Goal: Information Seeking & Learning: Learn about a topic

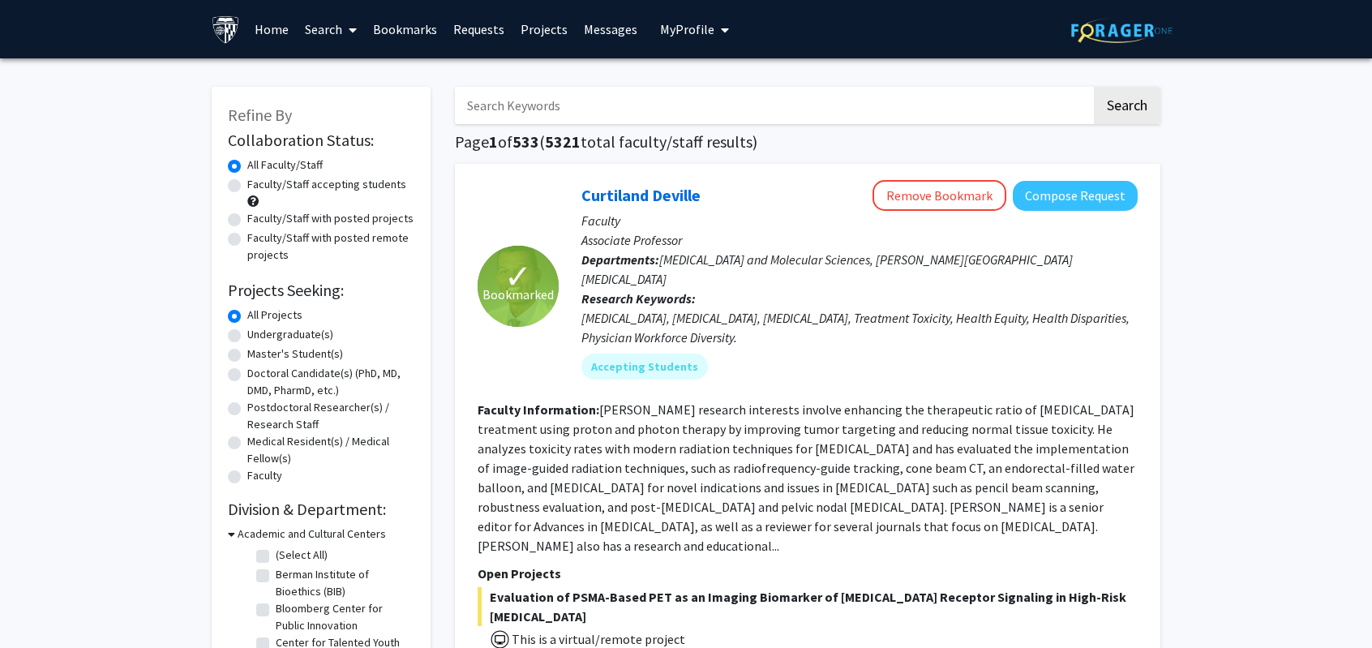
click at [333, 187] on label "Faculty/Staff accepting students" at bounding box center [326, 184] width 159 height 17
click at [258, 187] on input "Faculty/Staff accepting students" at bounding box center [252, 181] width 11 height 11
radio input "true"
click at [552, 94] on input "Search Keywords" at bounding box center [773, 105] width 637 height 37
type input "radiation"
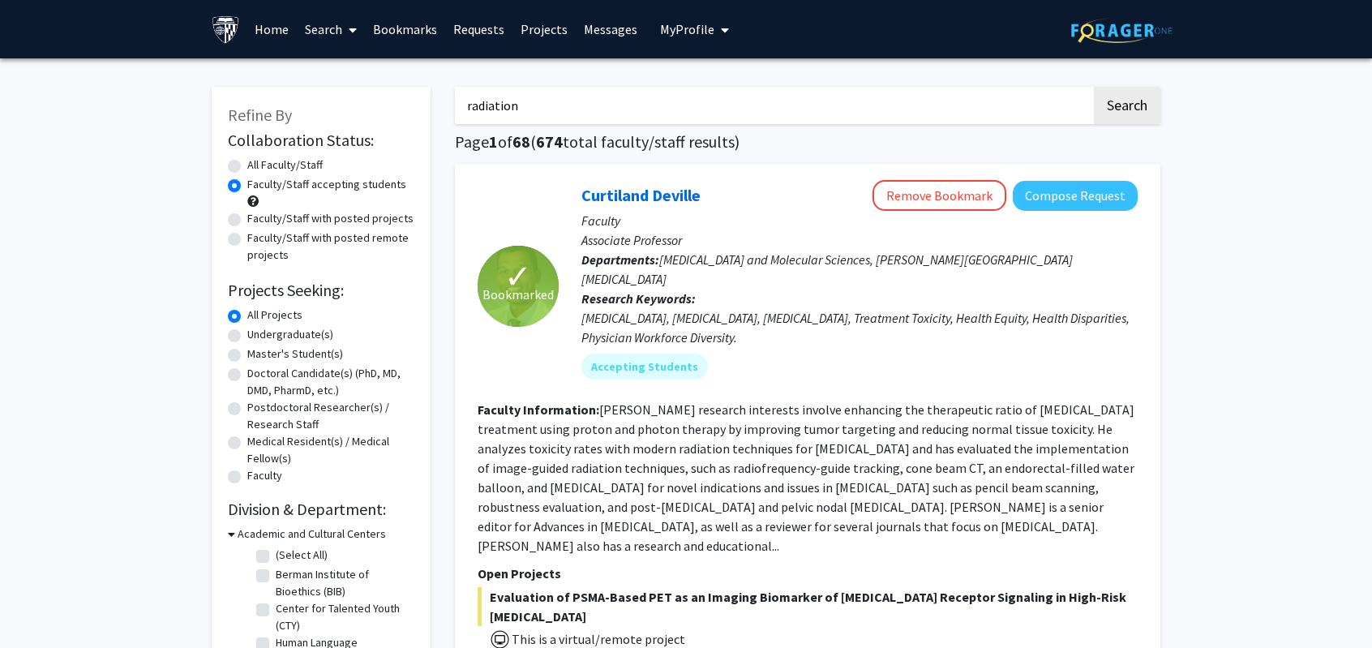
click at [1094, 87] on button "Search" at bounding box center [1127, 105] width 67 height 37
radio input "true"
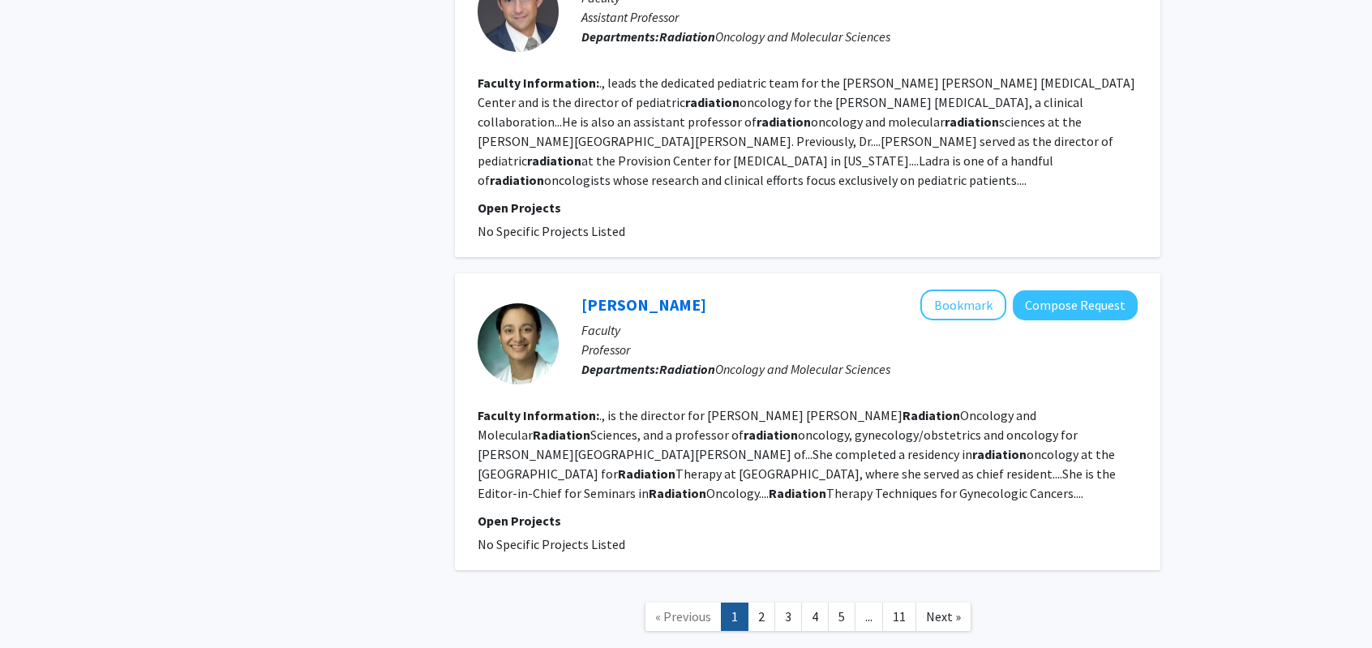
scroll to position [3233, 0]
click at [765, 603] on link "2" at bounding box center [762, 617] width 28 height 28
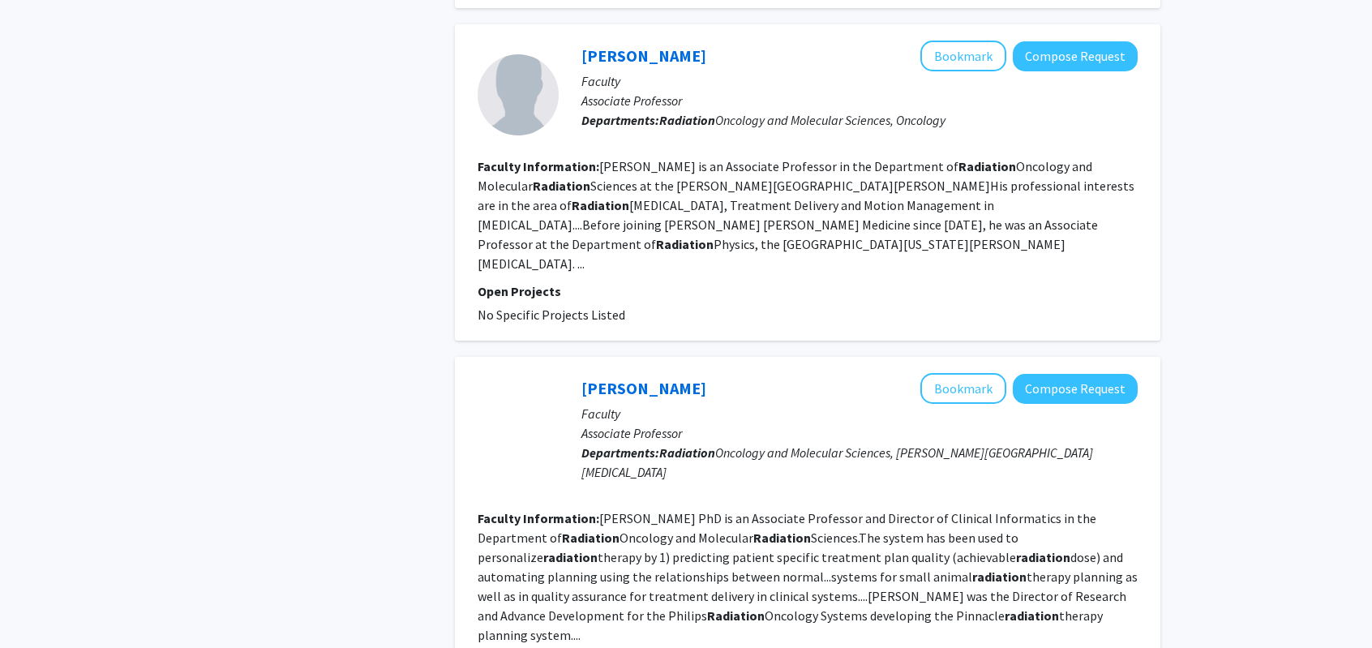
scroll to position [919, 0]
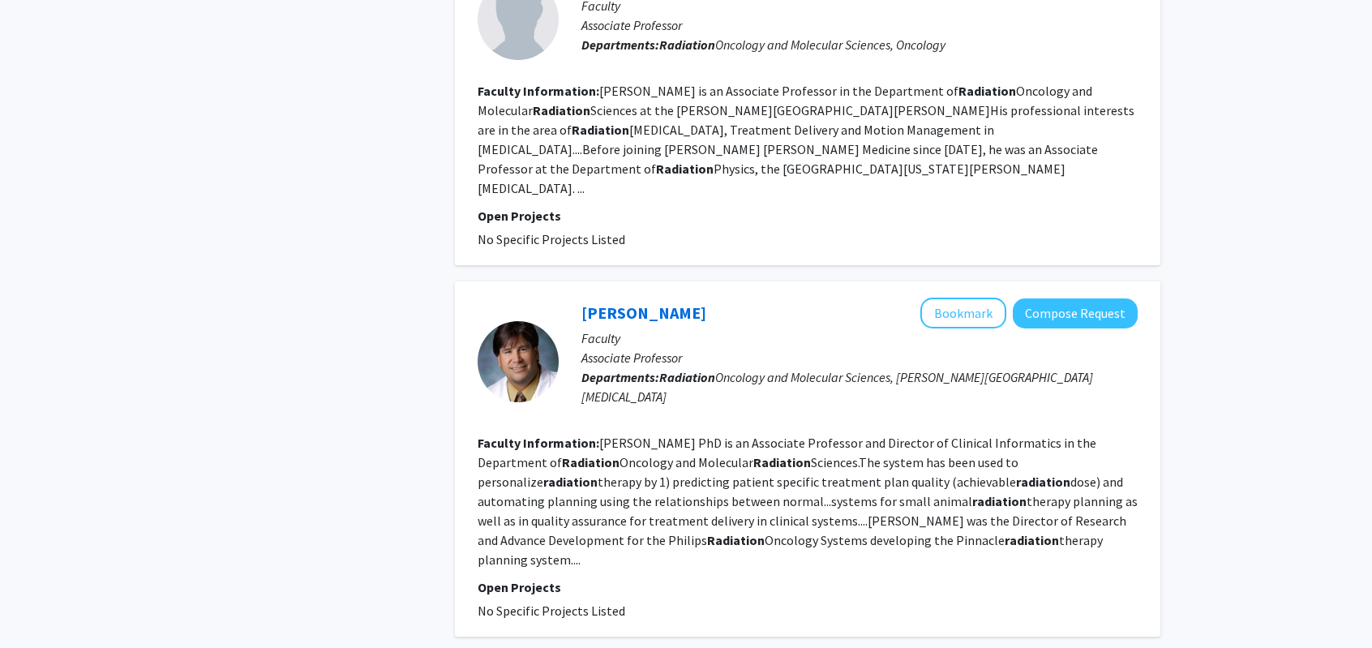
click at [510, 445] on fg-read-more "[PERSON_NAME] PhD is an Associate Professor and Director of Clinical Informatic…" at bounding box center [808, 501] width 660 height 133
click at [964, 466] on fg-read-more "[PERSON_NAME] PhD is an Associate Professor and Director of Clinical Informatic…" at bounding box center [808, 501] width 660 height 133
click at [616, 303] on link "[PERSON_NAME]" at bounding box center [644, 313] width 125 height 20
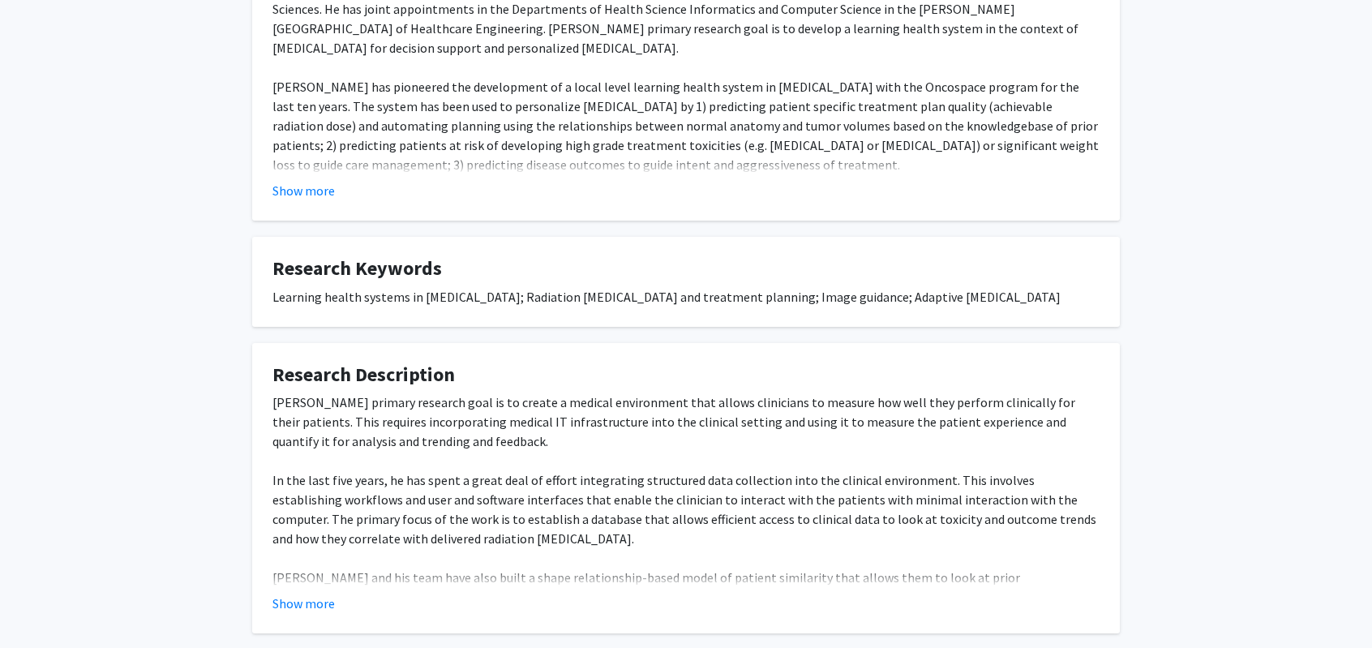
scroll to position [425, 0]
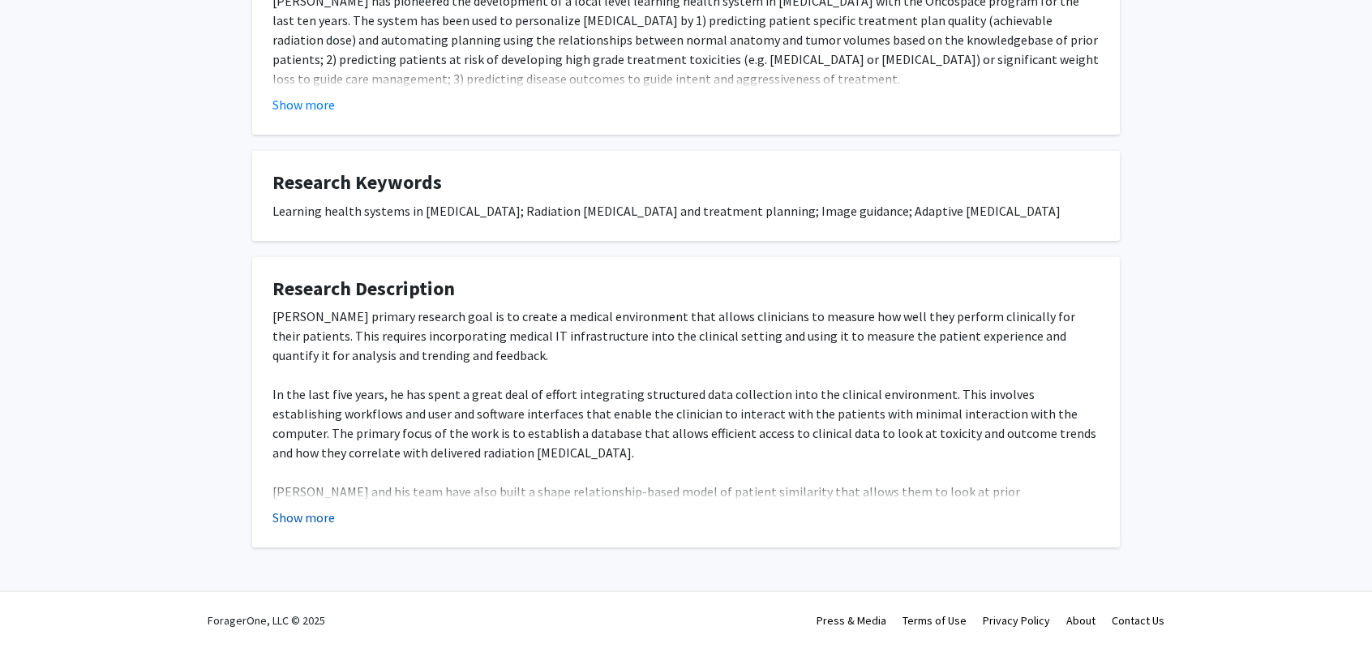
click at [304, 515] on button "Show more" at bounding box center [304, 517] width 62 height 19
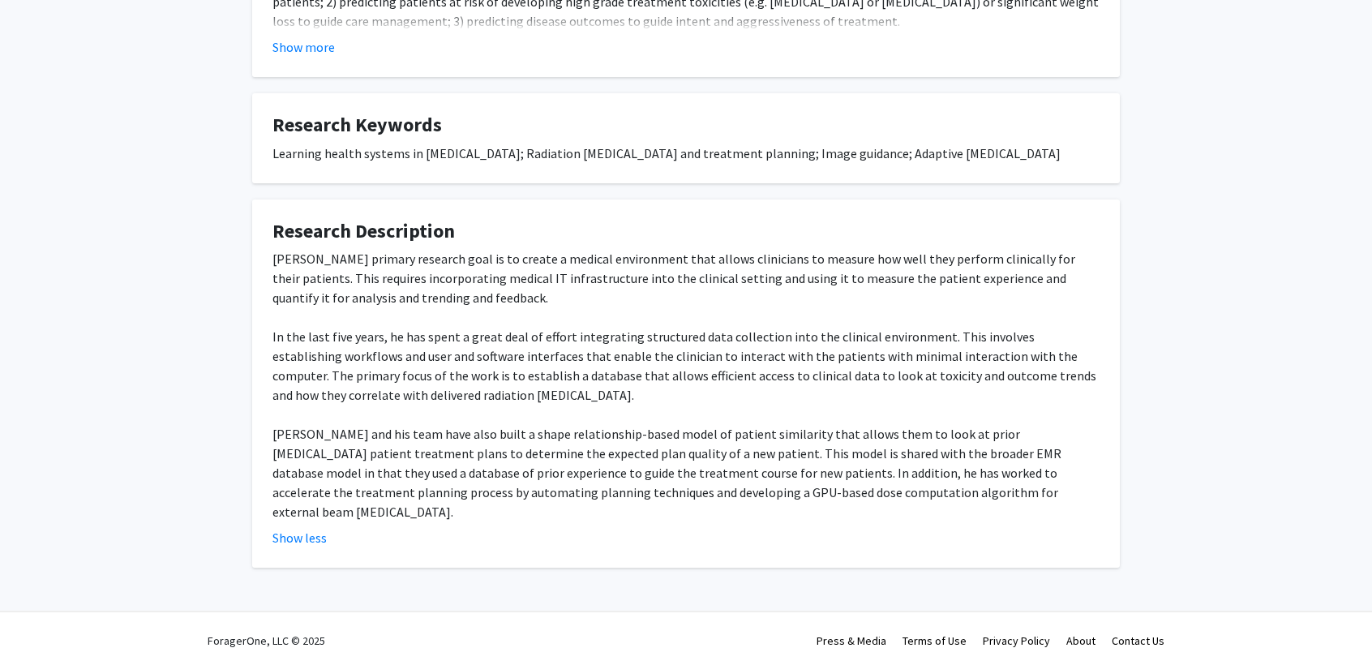
scroll to position [483, 0]
